Goal: Task Accomplishment & Management: Use online tool/utility

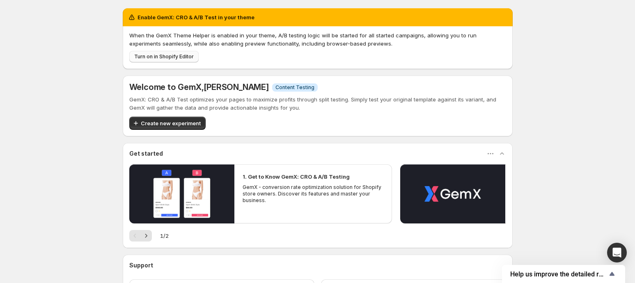
click at [183, 57] on span "Turn on in Shopify Editor" at bounding box center [164, 56] width 60 height 7
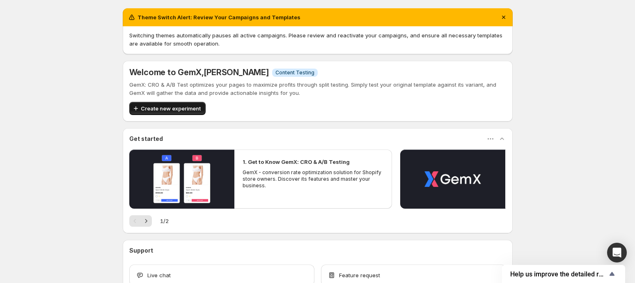
click at [191, 110] on span "Create new experiment" at bounding box center [171, 108] width 60 height 8
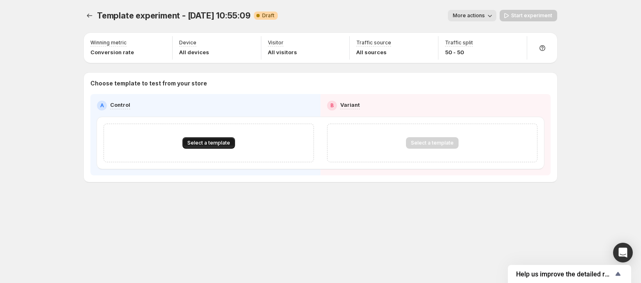
click at [219, 142] on span "Select a template" at bounding box center [208, 143] width 43 height 7
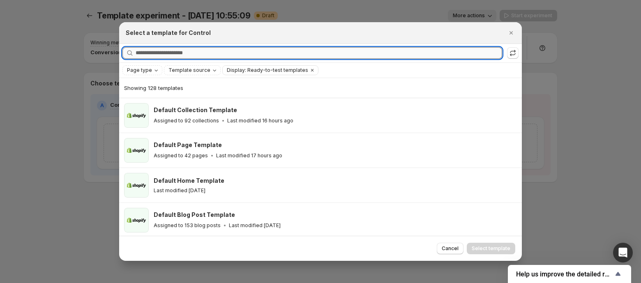
click at [197, 54] on input "Searching all templates" at bounding box center [319, 52] width 366 height 11
click at [149, 69] on span "Page type" at bounding box center [139, 70] width 25 height 7
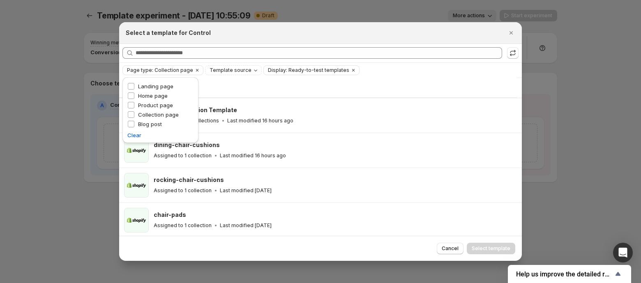
click at [235, 36] on div "Select a template for Control" at bounding box center [313, 33] width 375 height 8
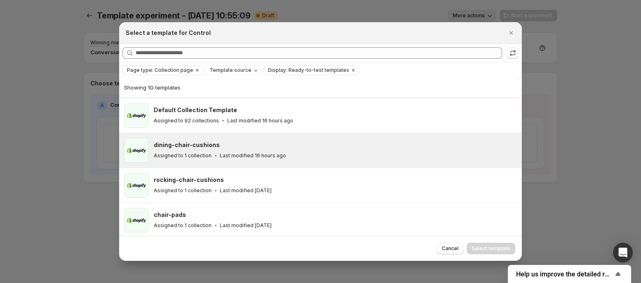
click at [195, 146] on h3 "dining-chair-cushions" at bounding box center [187, 145] width 66 height 8
click at [488, 246] on span "Select template" at bounding box center [490, 248] width 39 height 7
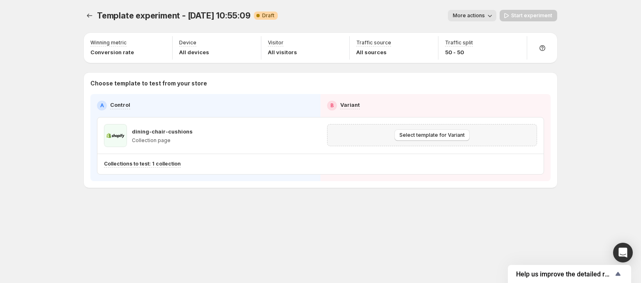
click at [383, 129] on div "Select template for Variant" at bounding box center [431, 134] width 199 height 11
click at [416, 135] on span "Select template for Variant" at bounding box center [431, 135] width 65 height 7
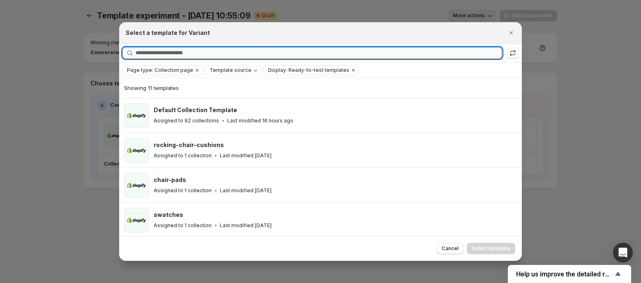
click at [204, 55] on input "Searching all templates" at bounding box center [319, 52] width 366 height 11
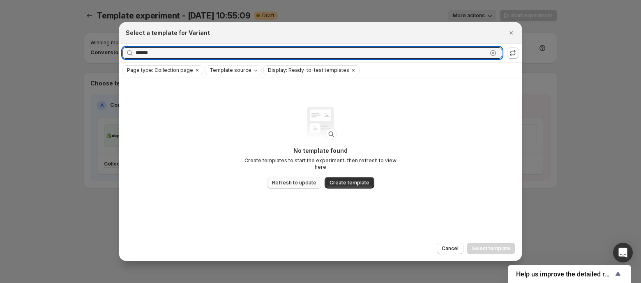
type input "******"
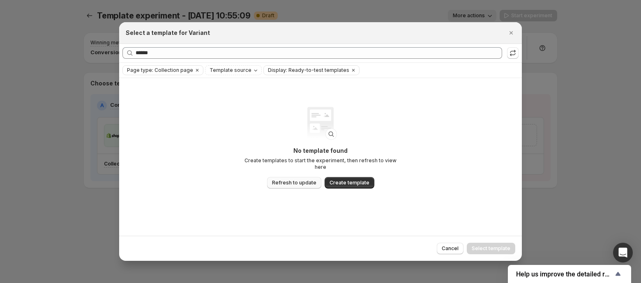
click at [282, 180] on span "Refresh to update" at bounding box center [294, 182] width 44 height 7
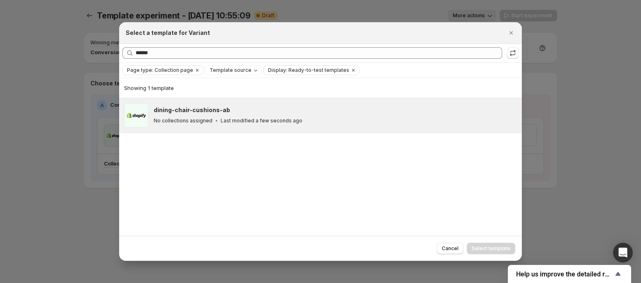
click at [216, 108] on h3 "dining-chair-cushions-ab" at bounding box center [192, 110] width 76 height 8
click at [478, 246] on span "Select template" at bounding box center [490, 248] width 39 height 7
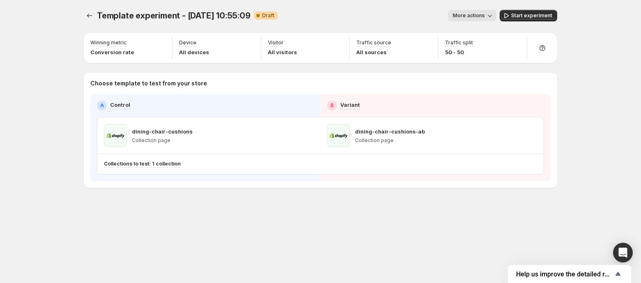
click at [476, 18] on span "More actions" at bounding box center [469, 15] width 32 height 7
click at [470, 50] on span "Rename" at bounding box center [486, 46] width 40 height 8
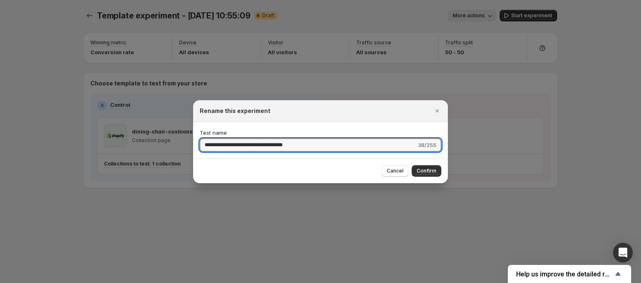
drag, startPoint x: 311, startPoint y: 140, endPoint x: 62, endPoint y: 114, distance: 251.1
click at [62, 283] on div "**********" at bounding box center [320, 283] width 641 height 0
type input "*"
type input "**********"
click at [423, 168] on span "Confirm" at bounding box center [426, 171] width 20 height 7
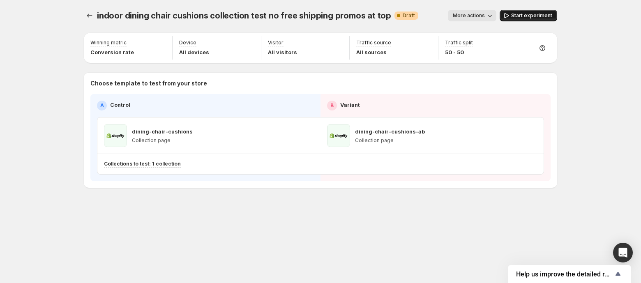
click at [536, 14] on span "Start experiment" at bounding box center [531, 15] width 41 height 7
click at [88, 20] on button "Experiments" at bounding box center [89, 15] width 11 height 11
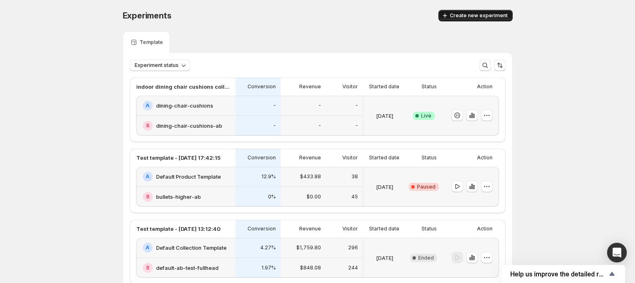
click at [499, 15] on span "Create new experiment" at bounding box center [479, 15] width 58 height 7
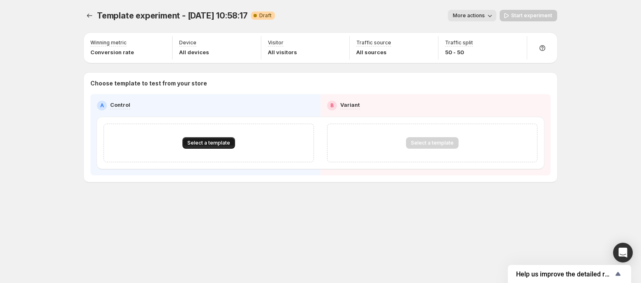
click at [222, 143] on span "Select a template" at bounding box center [208, 143] width 43 height 7
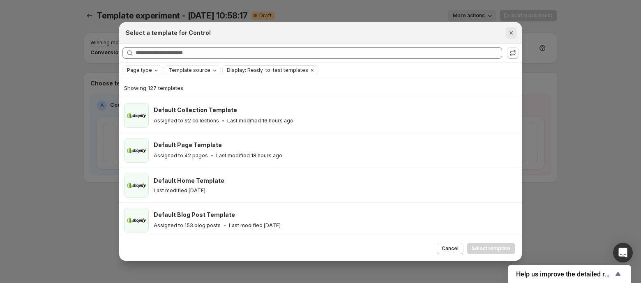
click at [509, 37] on icon "Close" at bounding box center [511, 33] width 8 height 8
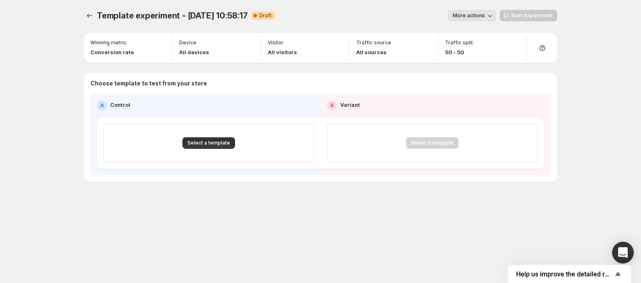
click at [621, 248] on icon "Open Intercom Messenger" at bounding box center [622, 252] width 9 height 11
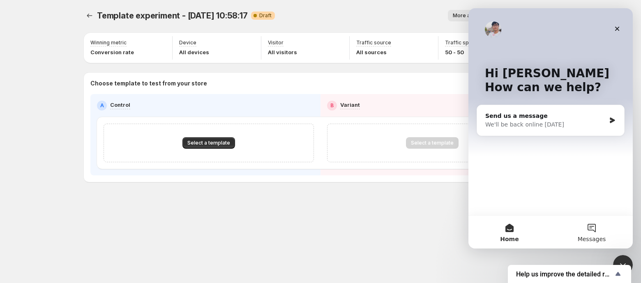
click at [591, 229] on button "Messages" at bounding box center [591, 232] width 82 height 33
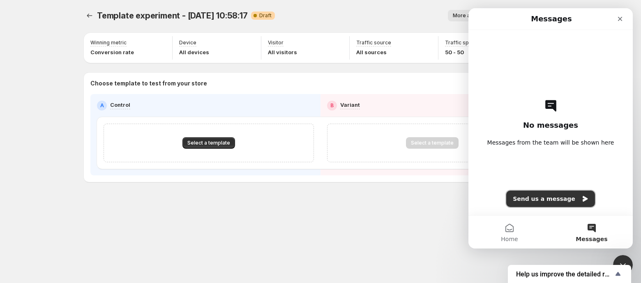
click at [541, 197] on button "Send us a message" at bounding box center [550, 199] width 89 height 16
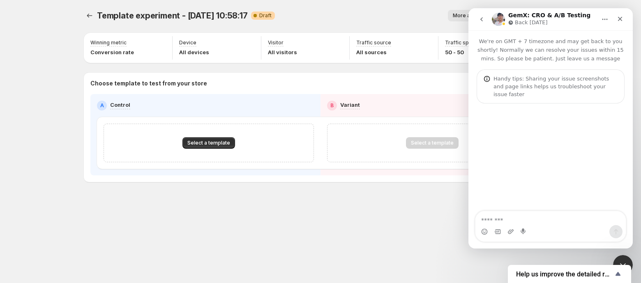
click at [493, 218] on textarea "Message…" at bounding box center [550, 218] width 150 height 14
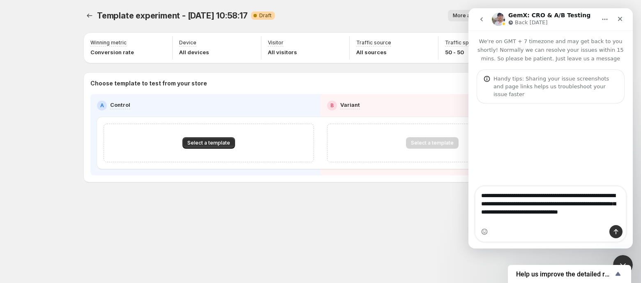
type textarea "**********"
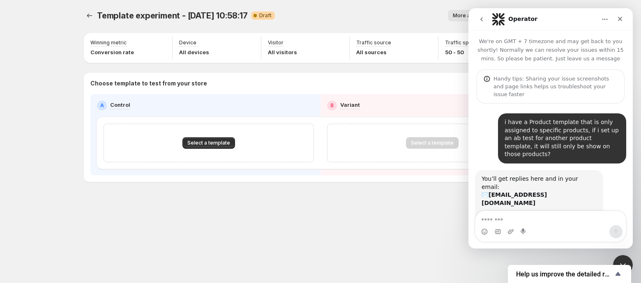
scroll to position [5, 0]
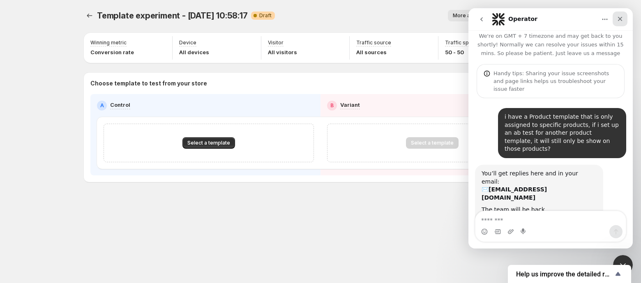
click at [621, 17] on icon "Close" at bounding box center [619, 19] width 7 height 7
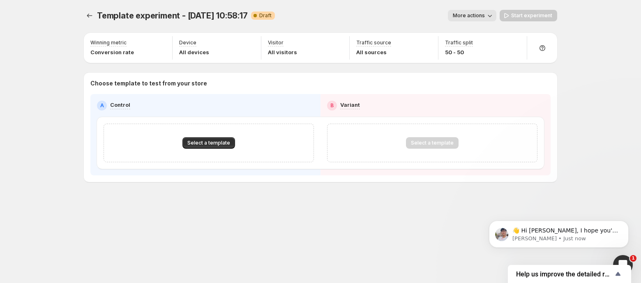
scroll to position [0, 0]
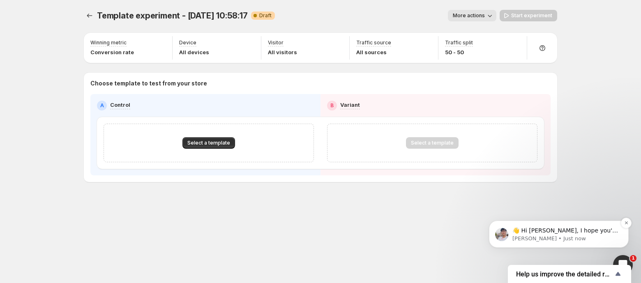
click at [548, 231] on p "👋 Hi [PERSON_NAME], I hope you're well." at bounding box center [565, 231] width 106 height 8
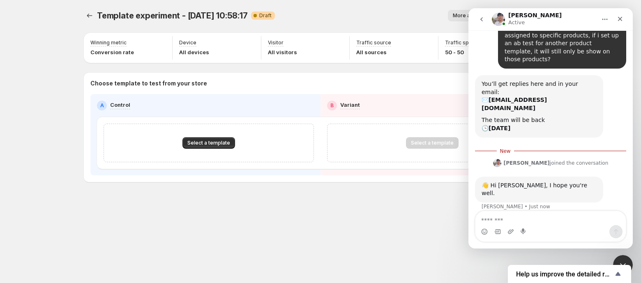
scroll to position [94, 0]
click at [499, 220] on textarea "Message…" at bounding box center [550, 218] width 150 height 14
type textarea "**"
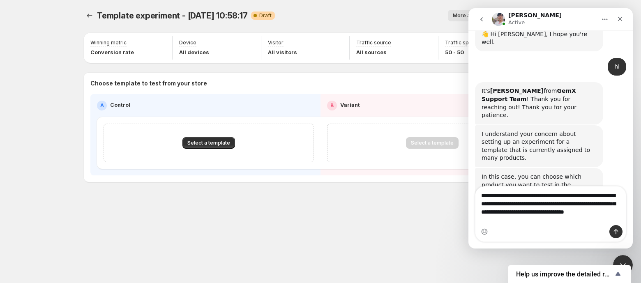
scroll to position [240, 0]
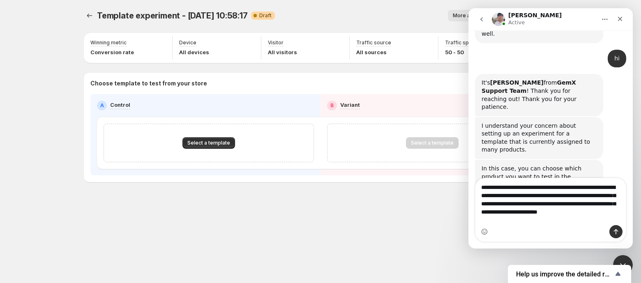
type textarea "**********"
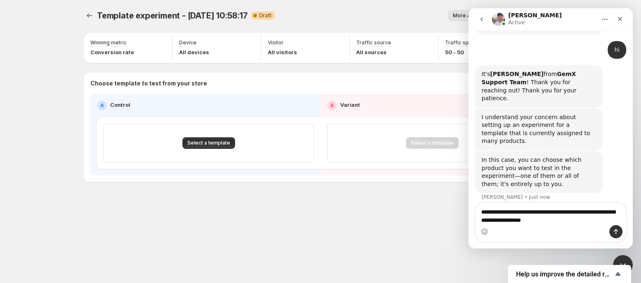
scroll to position [280, 0]
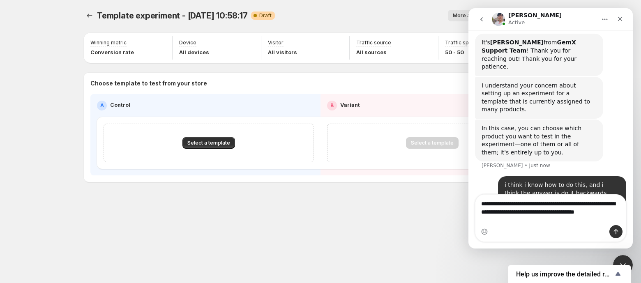
type textarea "**********"
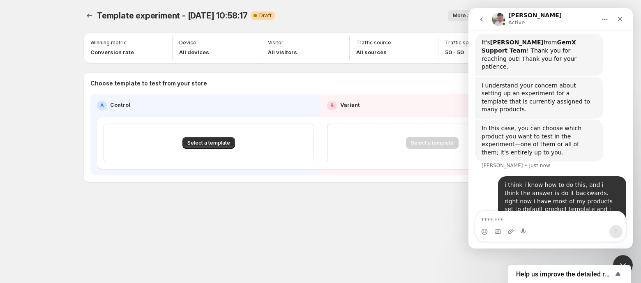
scroll to position [307, 0]
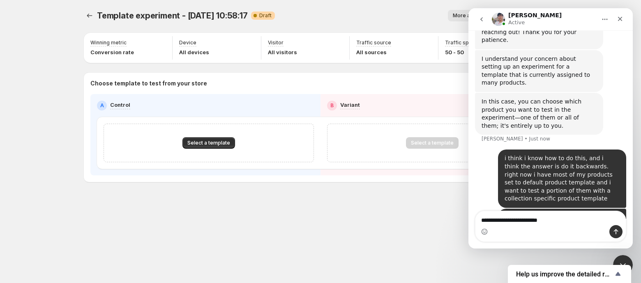
type textarea "**********"
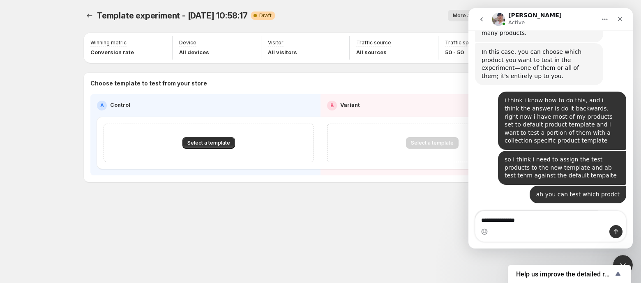
scroll to position [358, 0]
type textarea "**********"
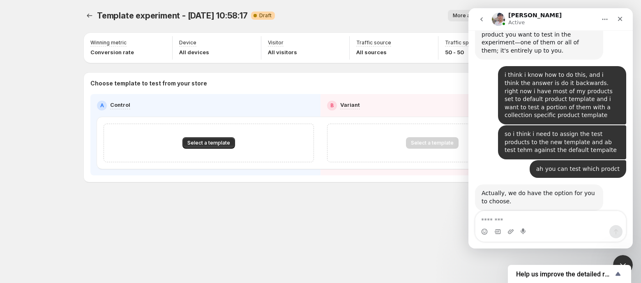
scroll to position [382, 0]
click at [340, 23] on div "Template experiment - [DATE] 10:58:17. This page is ready Template experiment -…" at bounding box center [320, 15] width 473 height 31
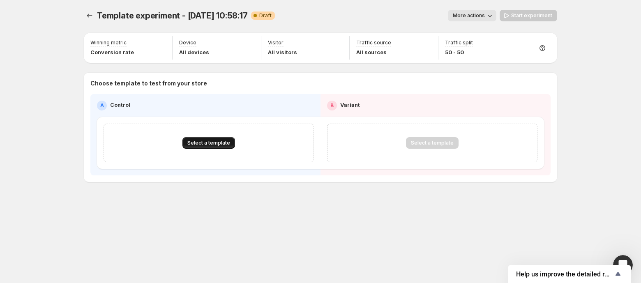
click at [200, 143] on span "Select a template" at bounding box center [208, 143] width 43 height 7
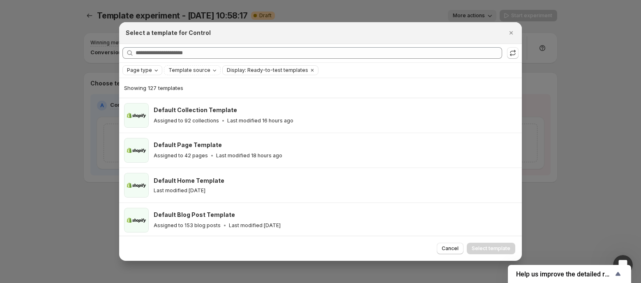
click at [148, 71] on span "Page type" at bounding box center [139, 70] width 25 height 7
click at [149, 104] on span "Product page" at bounding box center [155, 105] width 35 height 7
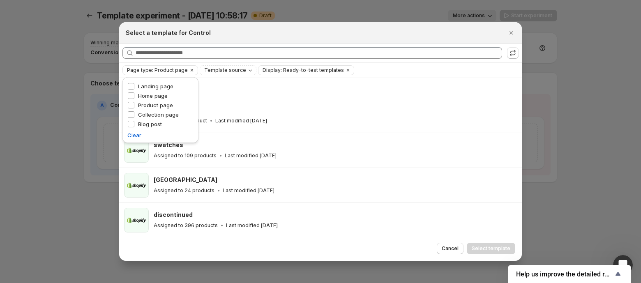
click at [235, 39] on div "Select a template for Control" at bounding box center [320, 33] width 402 height 22
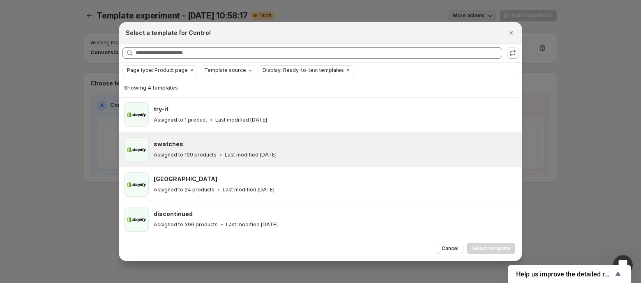
scroll to position [0, 0]
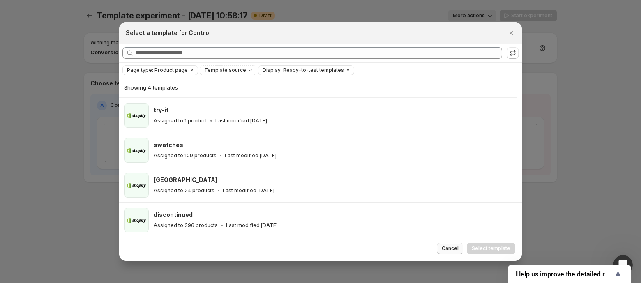
click at [446, 249] on span "Cancel" at bounding box center [450, 248] width 17 height 7
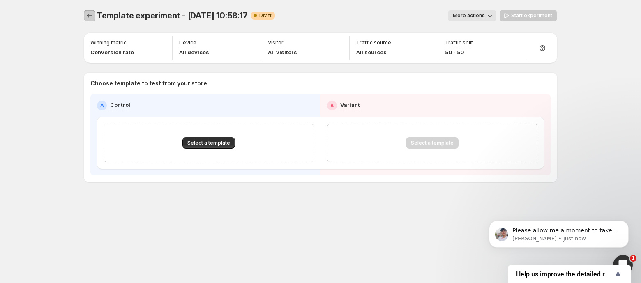
click at [87, 16] on icon "Experiments" at bounding box center [89, 15] width 8 height 8
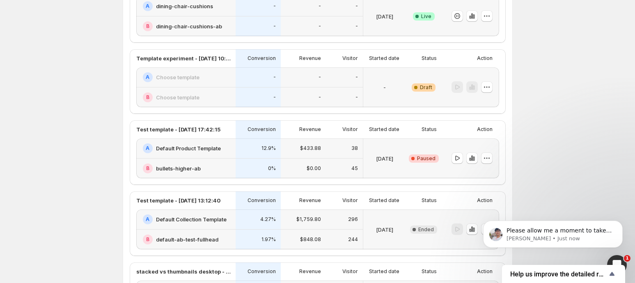
scroll to position [100, 0]
click at [491, 160] on icon "button" at bounding box center [487, 158] width 8 height 8
click at [492, 200] on span "End experiment" at bounding box center [495, 202] width 40 height 7
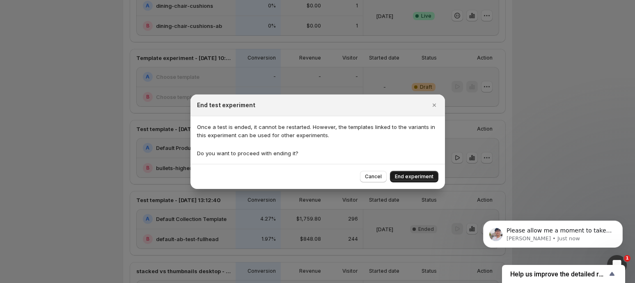
click at [432, 181] on button "End experiment" at bounding box center [414, 176] width 48 height 11
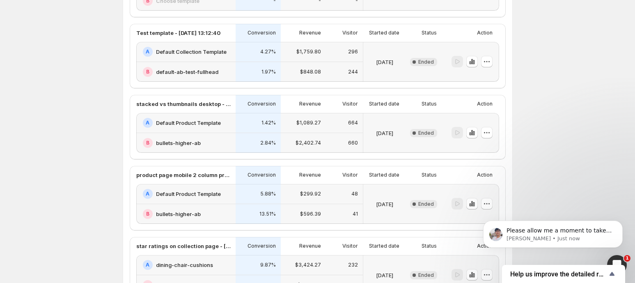
scroll to position [0, 0]
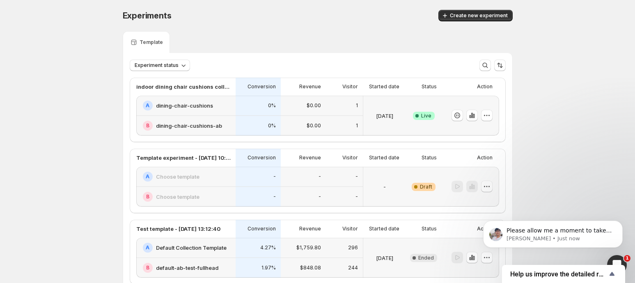
click at [489, 185] on icon "button" at bounding box center [487, 186] width 8 height 8
click at [476, 248] on body "Please allow me a moment to take a screenshot for your better understanding. [P…" at bounding box center [553, 232] width 158 height 51
click at [475, 246] on body "Please allow me a moment to take a screenshot for your better understanding. [P…" at bounding box center [553, 232] width 158 height 51
click at [475, 244] on body "Please allow me a moment to take a screenshot for your better understanding. [P…" at bounding box center [553, 232] width 158 height 51
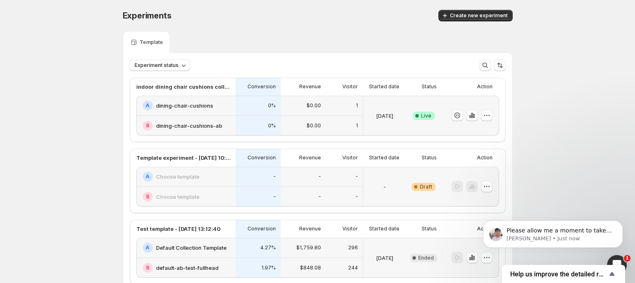
scroll to position [64, 0]
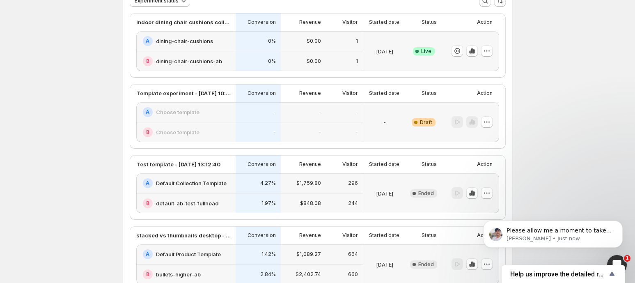
click at [495, 118] on div at bounding box center [470, 122] width 57 height 40
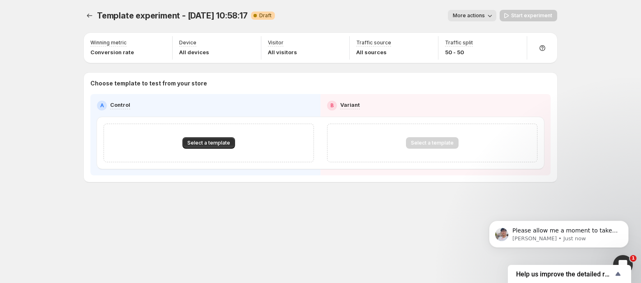
click at [475, 3] on div "Template experiment - [DATE] 10:58:17. This page is ready Template experiment -…" at bounding box center [320, 15] width 473 height 31
click at [469, 13] on span "More actions" at bounding box center [469, 15] width 32 height 7
click at [476, 76] on span "Delete" at bounding box center [474, 74] width 16 height 7
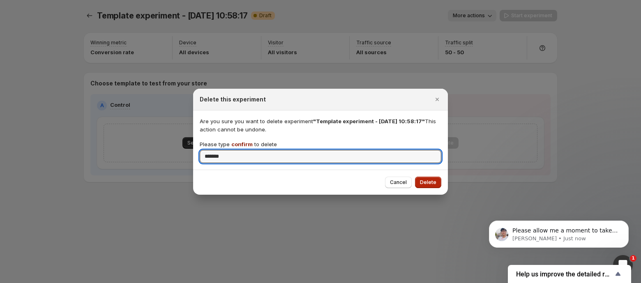
type input "*******"
click at [423, 183] on span "Delete" at bounding box center [428, 182] width 16 height 7
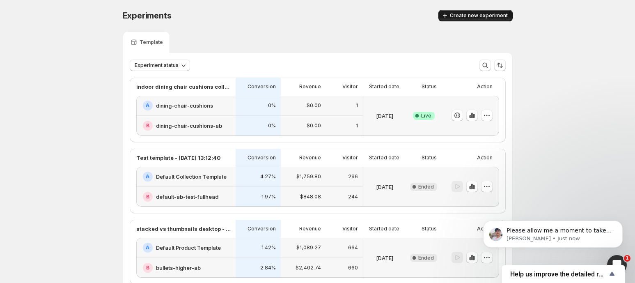
click at [471, 20] on button "Create new experiment" at bounding box center [476, 15] width 74 height 11
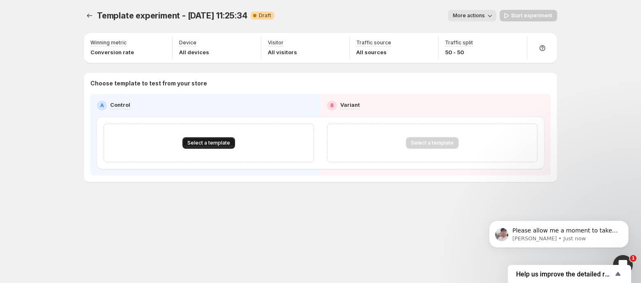
click at [211, 145] on span "Select a template" at bounding box center [208, 143] width 43 height 7
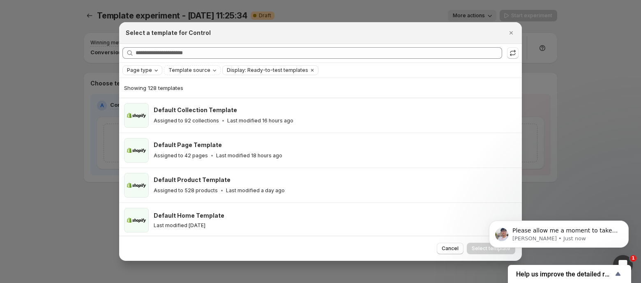
click at [143, 74] on div "Page type" at bounding box center [143, 70] width 34 height 8
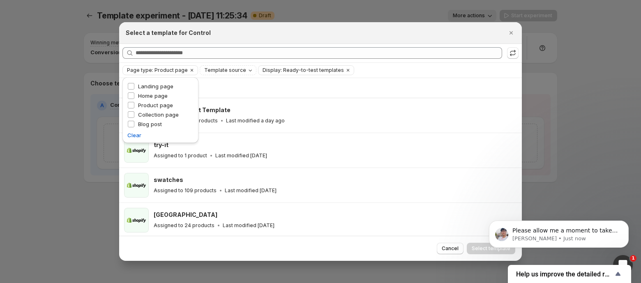
click at [234, 40] on div "Select a template for Control" at bounding box center [320, 33] width 402 height 22
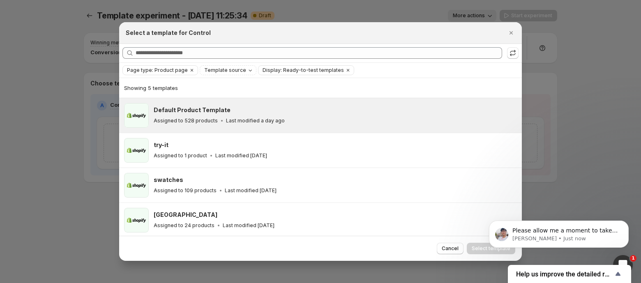
click at [200, 111] on h3 "Default Product Template" at bounding box center [192, 110] width 77 height 8
click at [480, 244] on body "Please allow me a moment to take a screenshot for your better understanding. [P…" at bounding box center [559, 232] width 158 height 51
click html "Please allow me a moment to take a screenshot for your better understanding. [P…"
click at [480, 248] on span "Select template" at bounding box center [490, 248] width 39 height 7
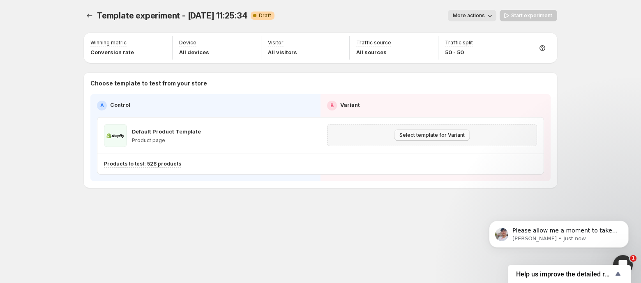
click at [423, 138] on button "Select template for Variant" at bounding box center [431, 134] width 75 height 11
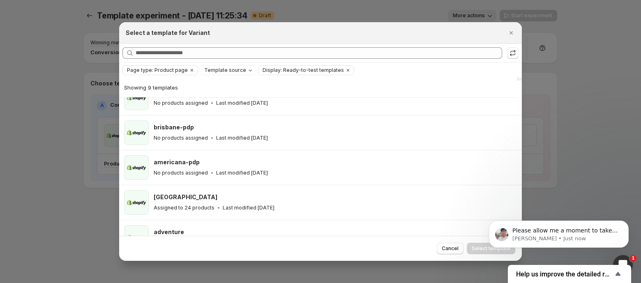
scroll to position [89, 0]
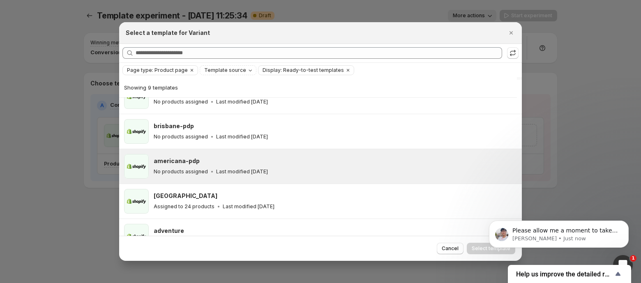
click at [195, 158] on h3 "americana-pdp" at bounding box center [177, 161] width 46 height 8
click at [476, 249] on span "Select template" at bounding box center [490, 248] width 39 height 7
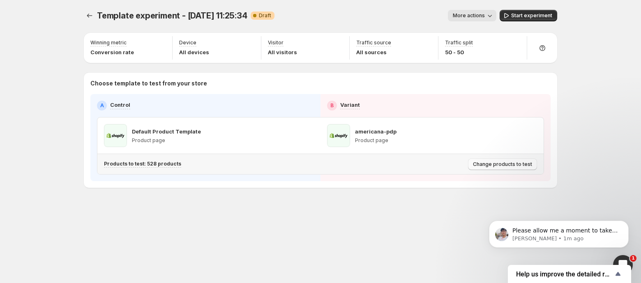
click at [490, 163] on span "Change products to test" at bounding box center [502, 164] width 59 height 7
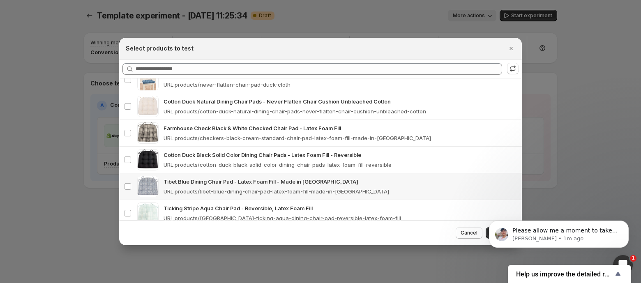
scroll to position [588, 0]
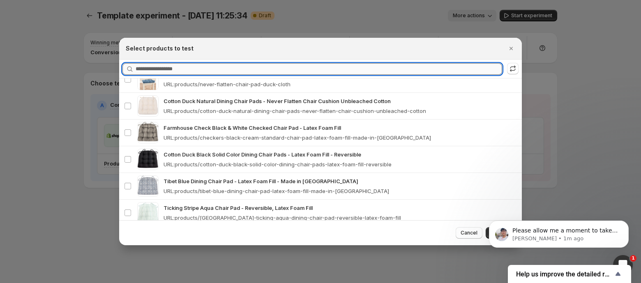
click at [192, 66] on input "Searching products" at bounding box center [319, 68] width 366 height 11
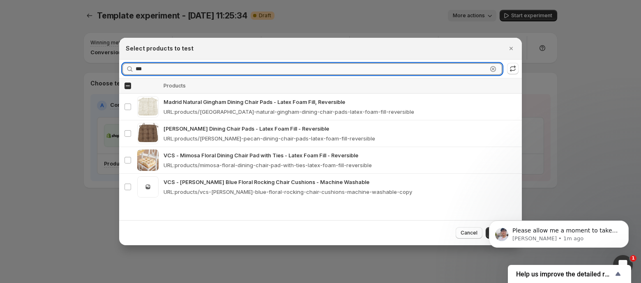
scroll to position [0, 0]
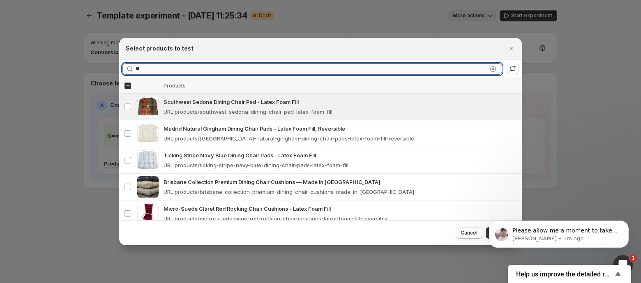
type input "*"
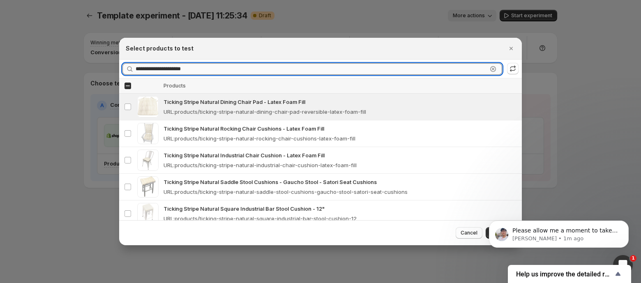
click at [205, 71] on input "**********" at bounding box center [312, 68] width 352 height 11
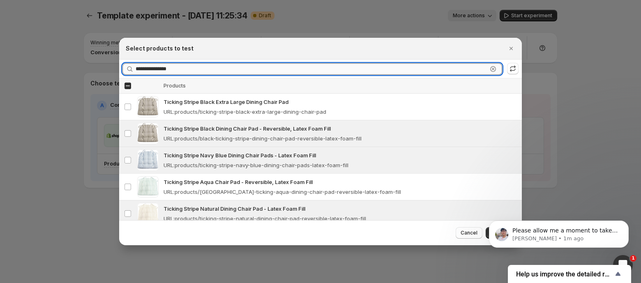
click at [191, 71] on input "**********" at bounding box center [312, 68] width 352 height 11
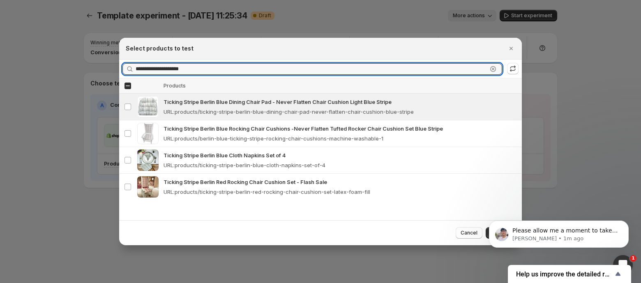
drag, startPoint x: 202, startPoint y: 68, endPoint x: 103, endPoint y: 63, distance: 99.5
click at [103, 283] on div "**********" at bounding box center [320, 283] width 641 height 0
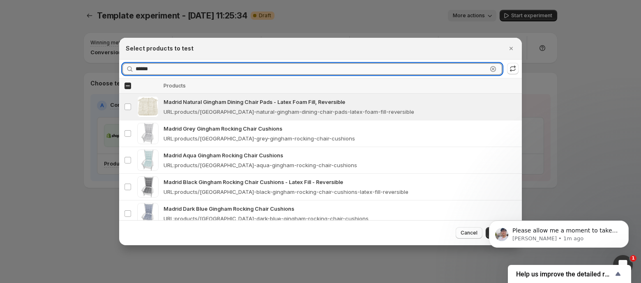
click at [172, 70] on input "******" at bounding box center [312, 68] width 352 height 11
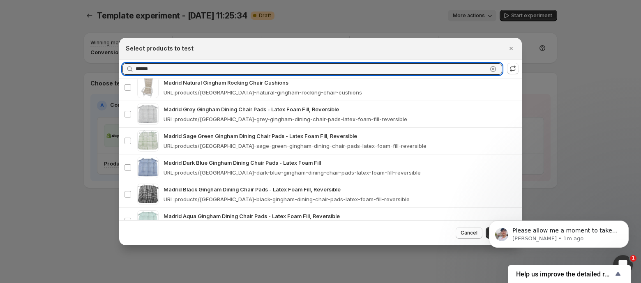
scroll to position [153, 0]
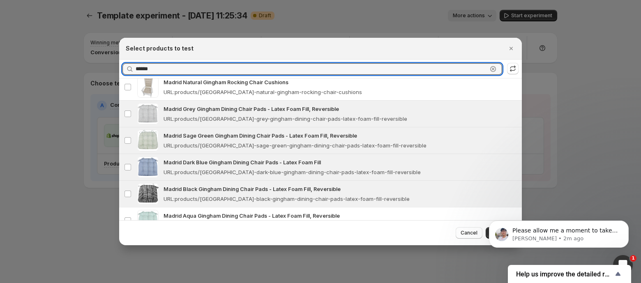
drag, startPoint x: 182, startPoint y: 71, endPoint x: 86, endPoint y: 57, distance: 97.2
click at [86, 283] on div "Select products to test Searching products ****** Clear Select all products Thu…" at bounding box center [320, 283] width 641 height 0
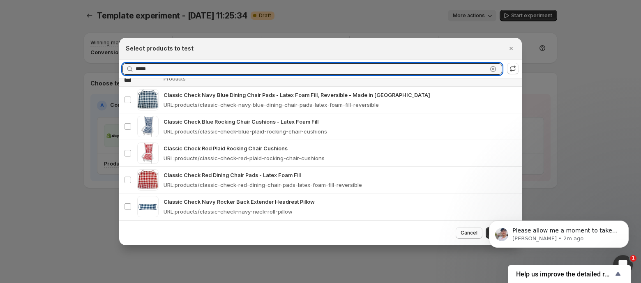
scroll to position [9, 0]
type input "*******"
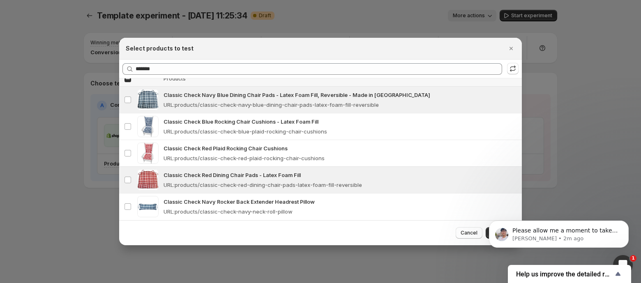
click at [484, 235] on body "Please allow me a moment to take a screenshot for your better understanding. [P…" at bounding box center [559, 232] width 158 height 51
click at [484, 231] on body "Please allow me a moment to take a screenshot for your better understanding. [P…" at bounding box center [559, 232] width 158 height 51
click at [626, 221] on icon "Dismiss notification" at bounding box center [626, 223] width 5 height 5
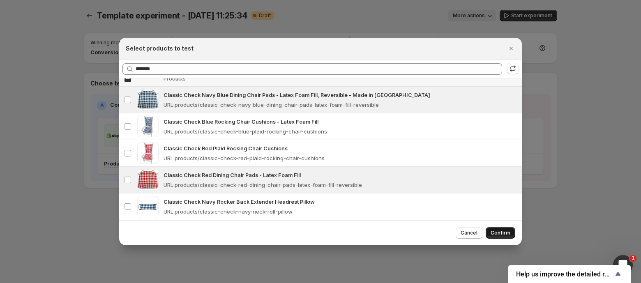
click at [500, 232] on span "Confirm" at bounding box center [500, 233] width 20 height 7
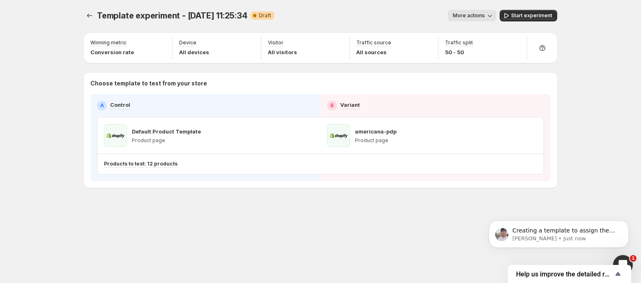
scroll to position [0, 0]
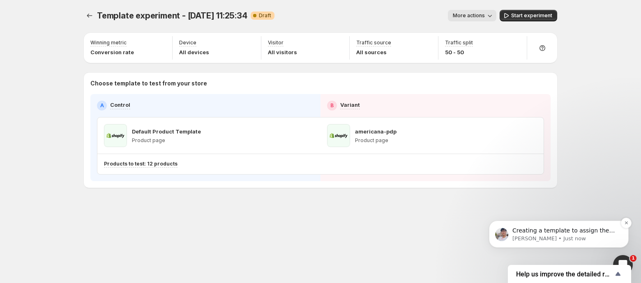
click at [566, 231] on p "Creating a template to assign the selected product is a great idea." at bounding box center [565, 231] width 106 height 8
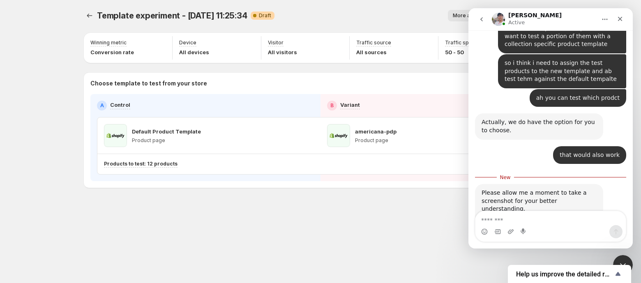
scroll to position [455, 0]
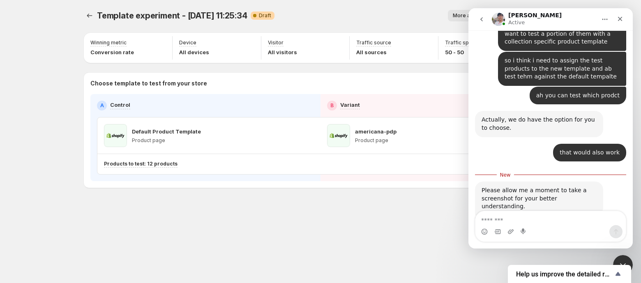
click at [512, 219] on textarea "Message…" at bounding box center [550, 218] width 150 height 14
type textarea "**********"
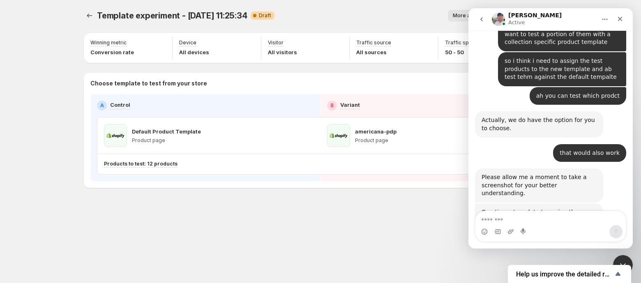
scroll to position [466, 0]
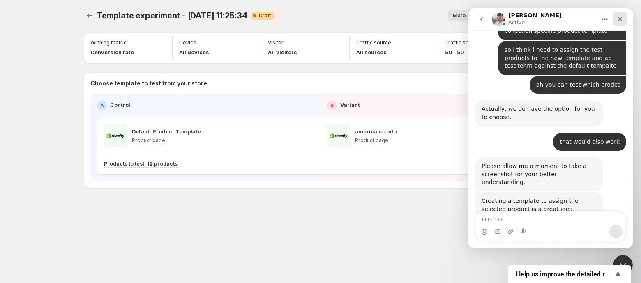
click at [618, 23] on div "Close" at bounding box center [619, 18] width 15 height 15
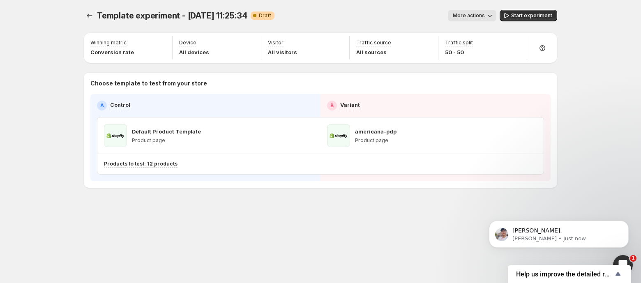
scroll to position [0, 0]
click at [526, 15] on span "Start experiment" at bounding box center [531, 15] width 41 height 7
click at [533, 232] on p "[PERSON_NAME]." at bounding box center [565, 231] width 106 height 8
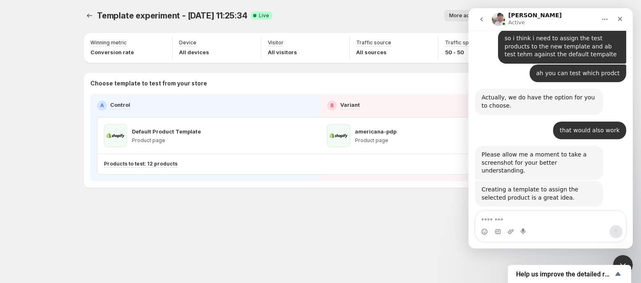
scroll to position [501, 0]
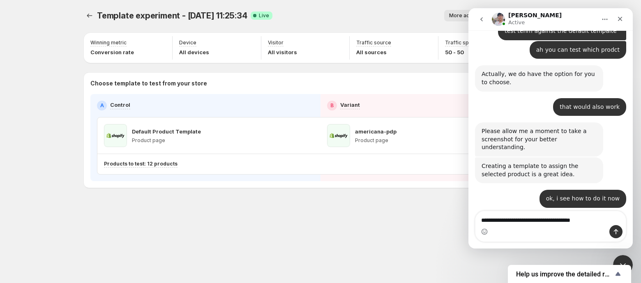
type textarea "**********"
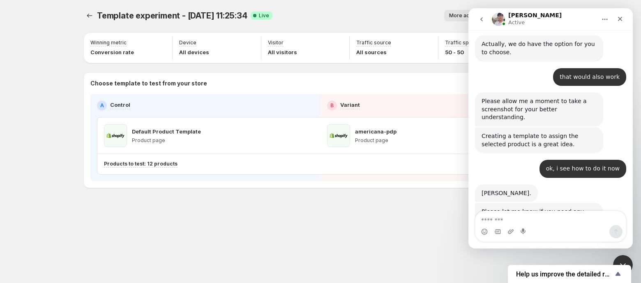
scroll to position [534, 0]
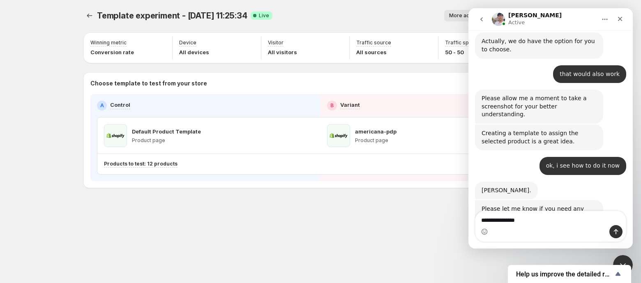
type textarea "**********"
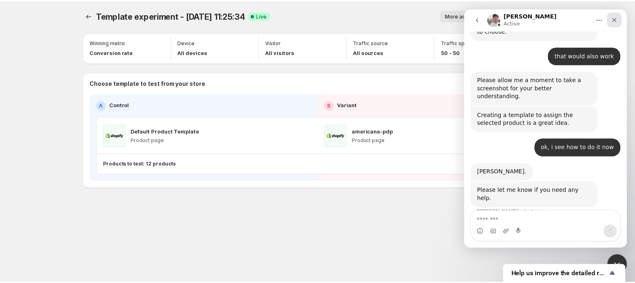
scroll to position [521, 0]
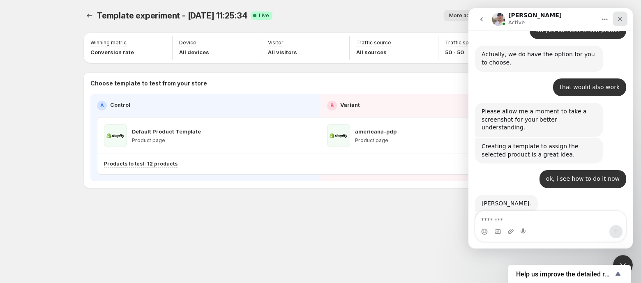
click at [619, 21] on icon "Close" at bounding box center [619, 19] width 7 height 7
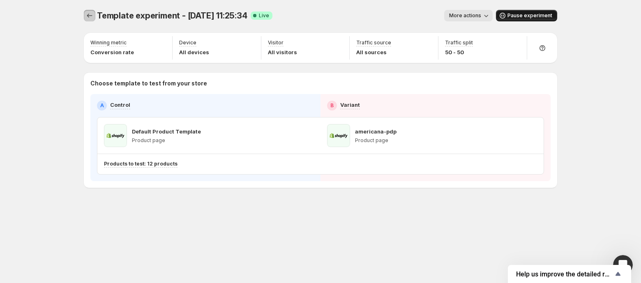
click at [88, 17] on icon "Experiments" at bounding box center [89, 16] width 5 height 4
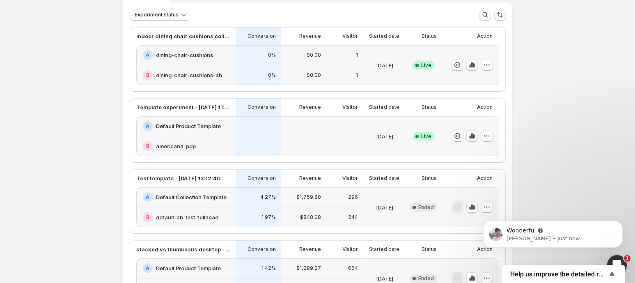
scroll to position [52, 0]
click at [526, 238] on p "[PERSON_NAME] • Just now" at bounding box center [560, 238] width 106 height 7
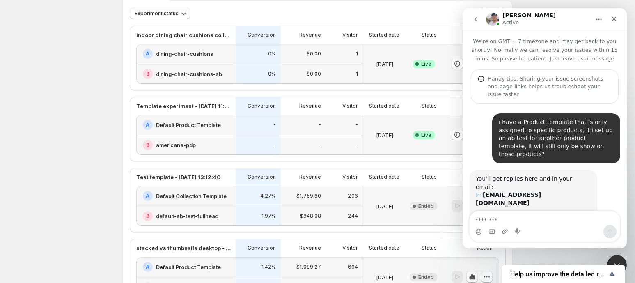
scroll to position [378, 0]
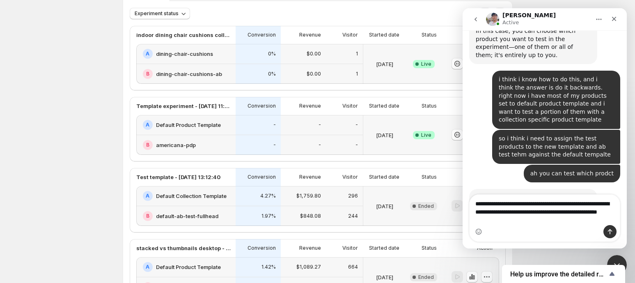
type textarea "**********"
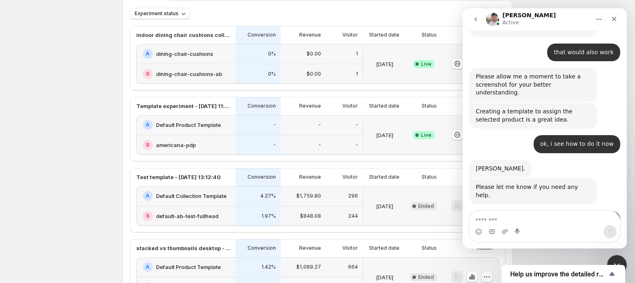
scroll to position [586, 0]
